Goal: Task Accomplishment & Management: Use online tool/utility

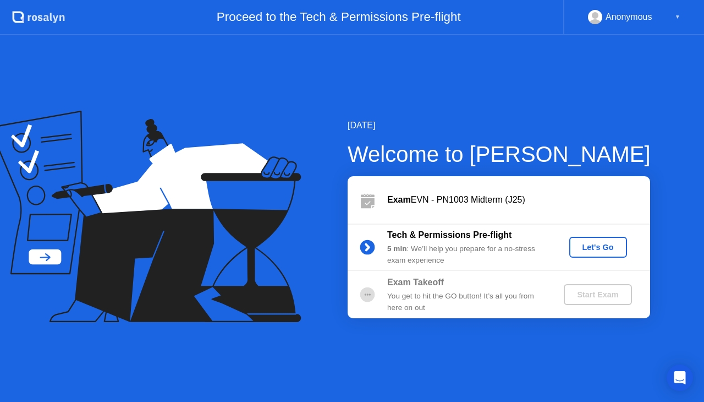
click at [613, 251] on div "Let's Go" at bounding box center [598, 247] width 49 height 9
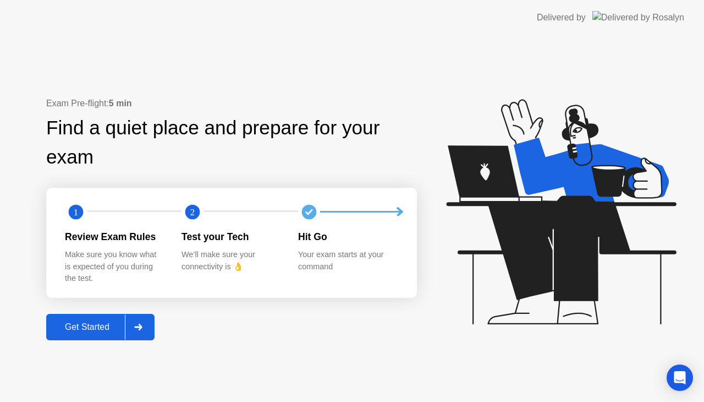
click at [102, 329] on div "Get Started" at bounding box center [87, 327] width 75 height 10
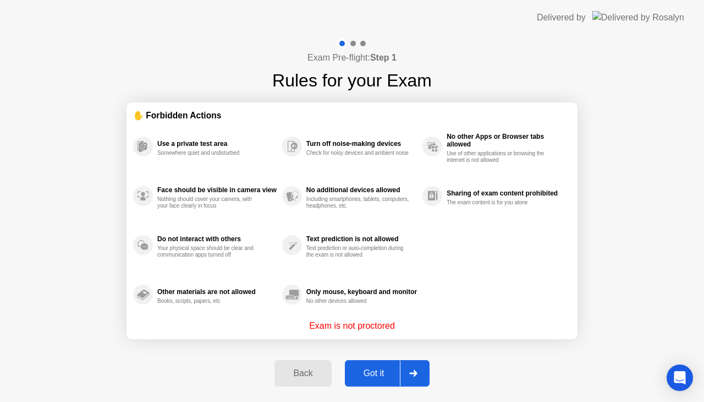
click at [401, 381] on div at bounding box center [413, 372] width 26 height 25
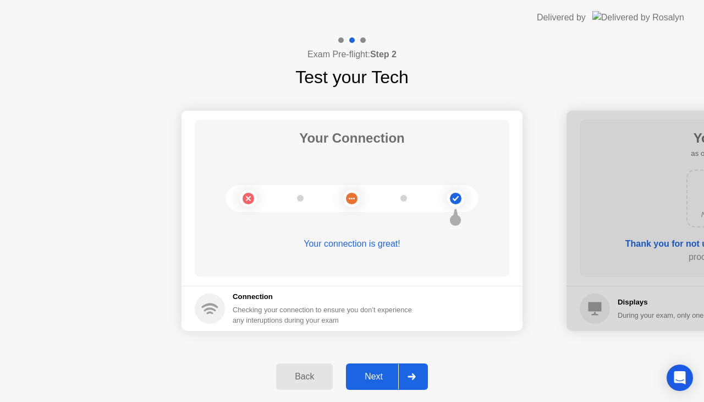
click at [386, 383] on button "Next" at bounding box center [387, 376] width 82 height 26
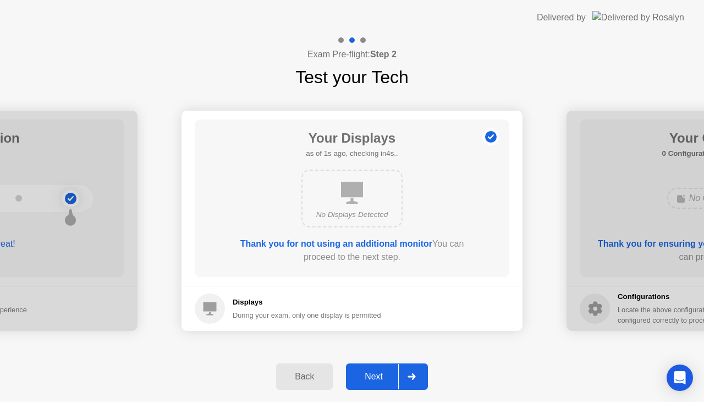
click at [386, 383] on button "Next" at bounding box center [387, 376] width 82 height 26
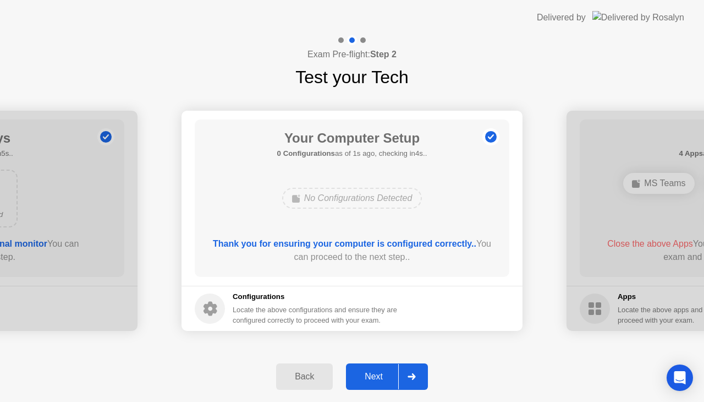
click at [414, 375] on icon at bounding box center [412, 376] width 8 height 7
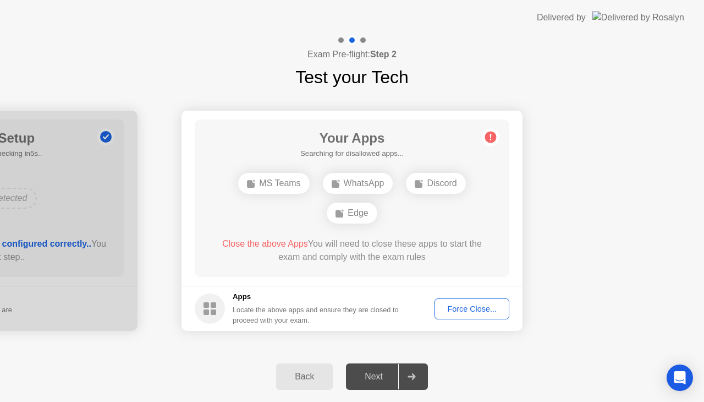
click at [469, 305] on div "Force Close..." at bounding box center [471, 308] width 67 height 9
click at [489, 310] on div "Force Close..." at bounding box center [471, 308] width 67 height 9
click at [450, 307] on div "Force Close..." at bounding box center [471, 308] width 67 height 9
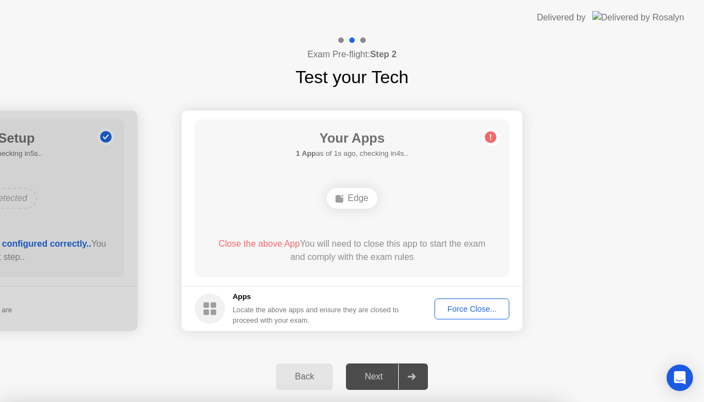
drag, startPoint x: 304, startPoint y: 271, endPoint x: 326, endPoint y: 251, distance: 29.6
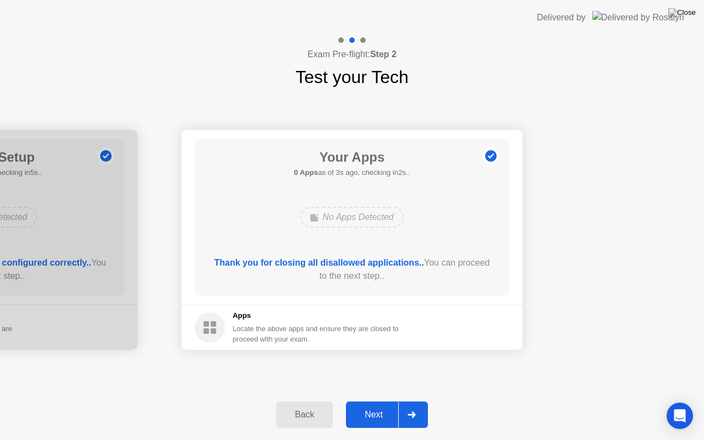
click at [504, 369] on div "Your Connection Your connection is great! Connection Checking your connection t…" at bounding box center [352, 239] width 704 height 299
click at [402, 401] on div at bounding box center [411, 414] width 26 height 25
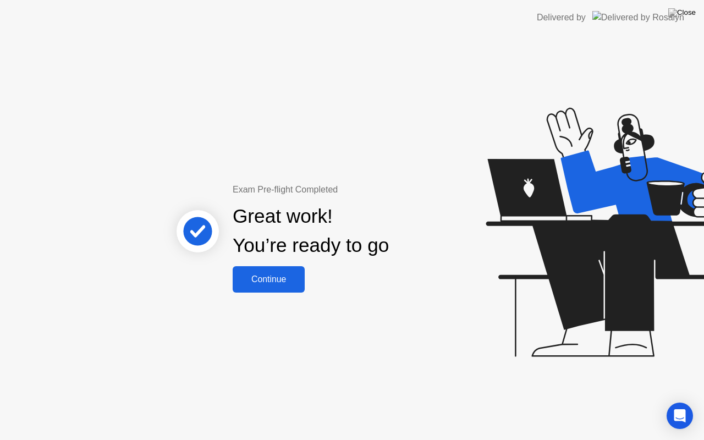
click at [273, 276] on div "Continue" at bounding box center [268, 279] width 65 height 10
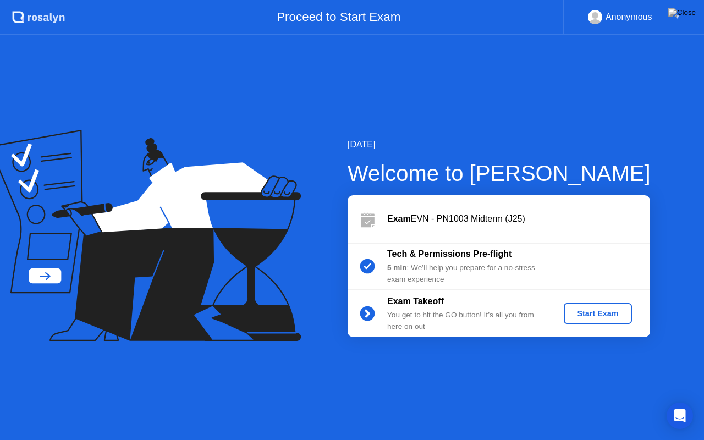
click at [581, 317] on div "Start Exam" at bounding box center [597, 313] width 59 height 9
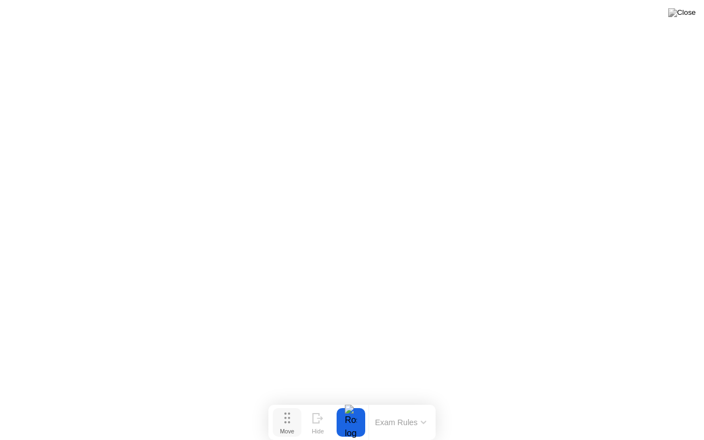
click at [293, 401] on button "Move" at bounding box center [287, 422] width 29 height 29
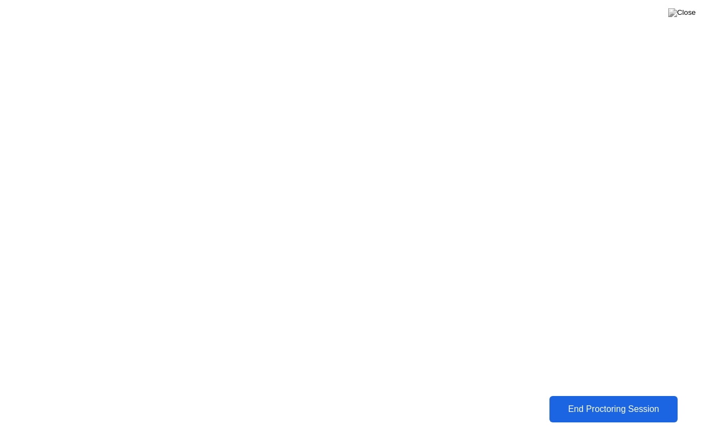
click at [589, 401] on div "End Proctoring Session" at bounding box center [614, 409] width 122 height 10
